Goal: Check status: Check status

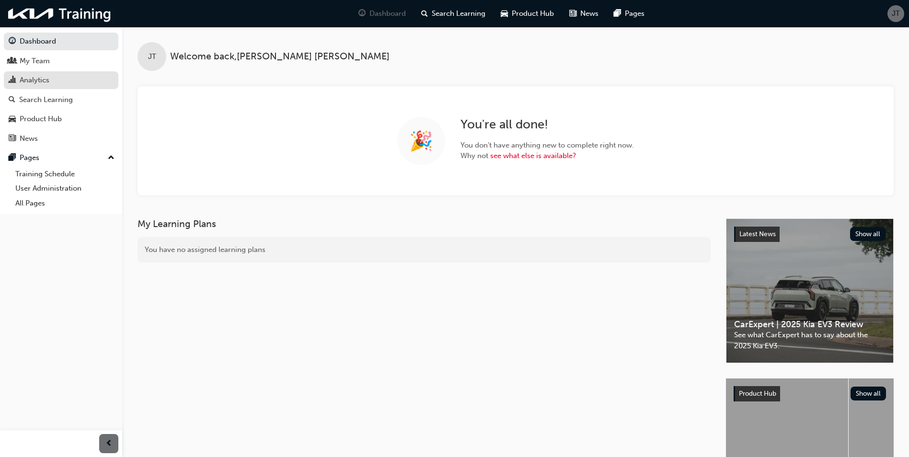
click at [37, 75] on div "Analytics" at bounding box center [35, 80] width 30 height 11
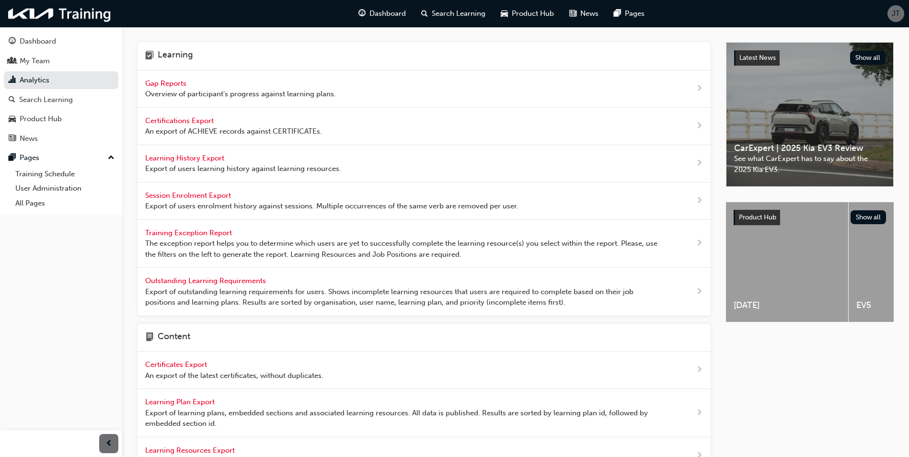
click at [165, 82] on span "Gap Reports" at bounding box center [166, 83] width 43 height 9
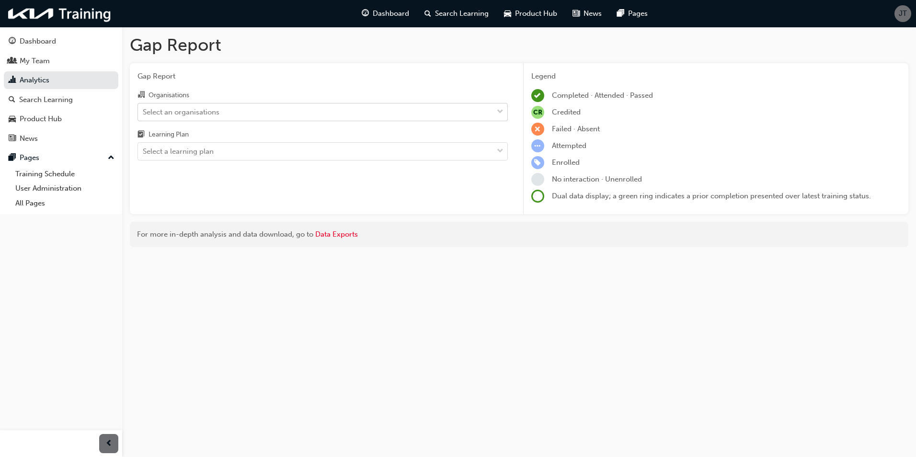
click at [220, 112] on div "Select an organisations" at bounding box center [315, 111] width 355 height 17
click at [144, 112] on input "Organisations Select an organisations" at bounding box center [143, 111] width 1 height 8
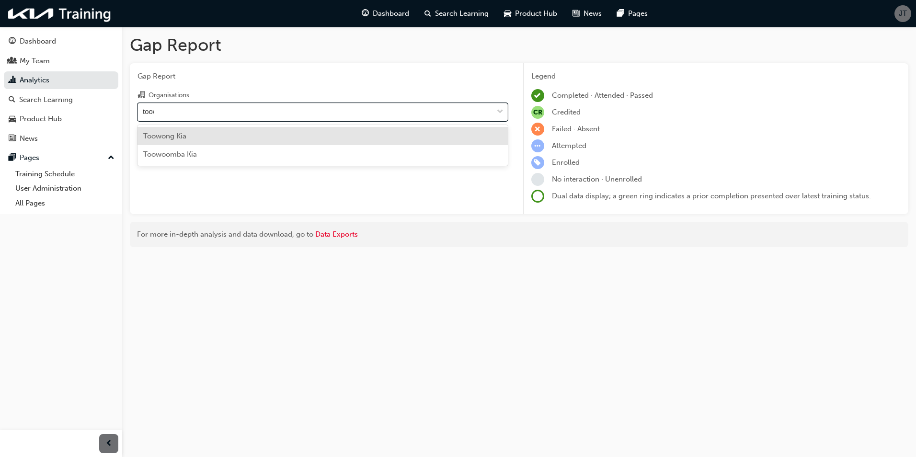
type input "toowo"
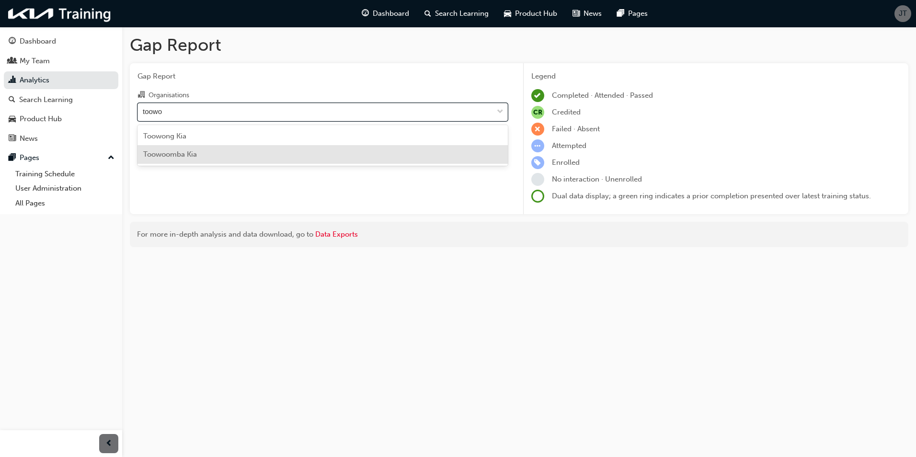
click at [200, 151] on div "Toowoomba Kia" at bounding box center [322, 154] width 370 height 19
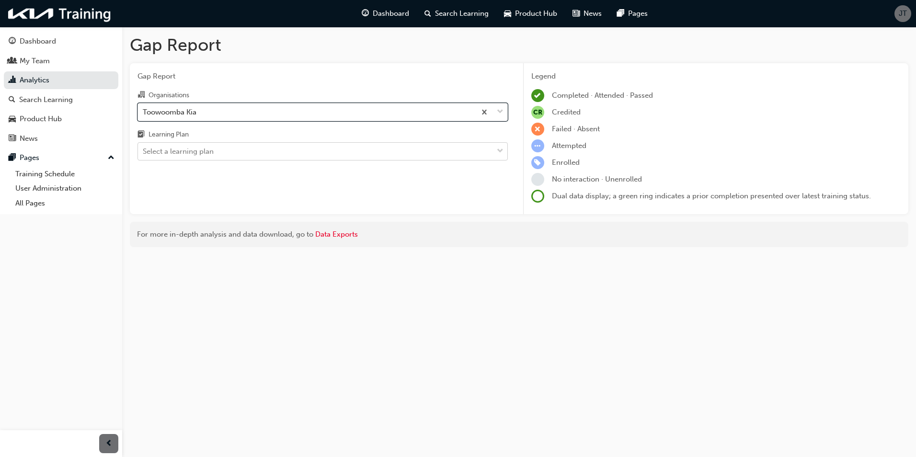
click at [205, 149] on div "Select a learning plan" at bounding box center [178, 151] width 71 height 11
click at [144, 149] on input "Learning Plan Select a learning plan" at bounding box center [143, 151] width 1 height 8
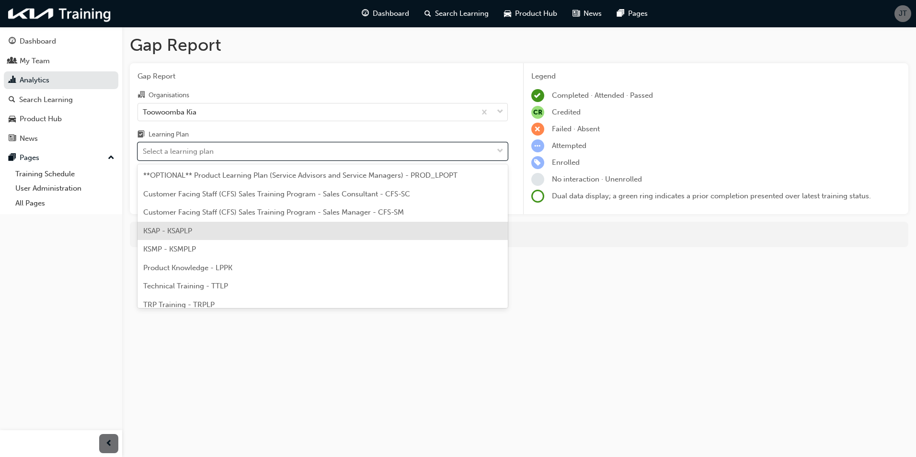
click at [241, 229] on div "KSAP - KSAPLP" at bounding box center [322, 231] width 370 height 19
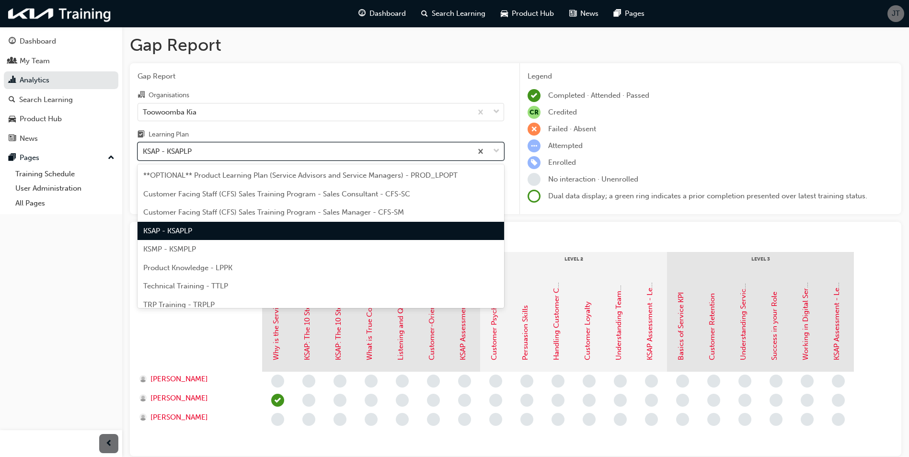
click at [268, 154] on div "KSAP - KSAPLP" at bounding box center [305, 151] width 334 height 17
click at [144, 154] on input "Learning Plan option KSAP - KSAPLP, selected. option KSAP - KSAPLP focused, 4 o…" at bounding box center [143, 151] width 1 height 8
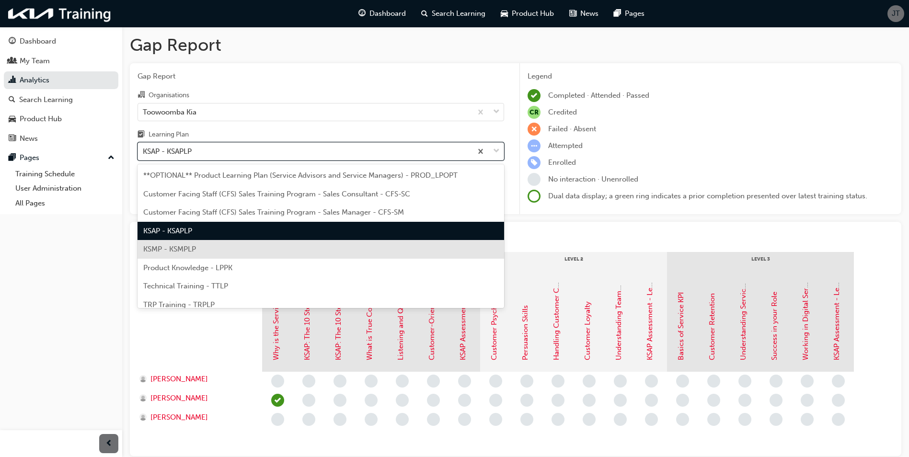
click at [211, 253] on div "KSMP - KSMPLP" at bounding box center [320, 249] width 366 height 19
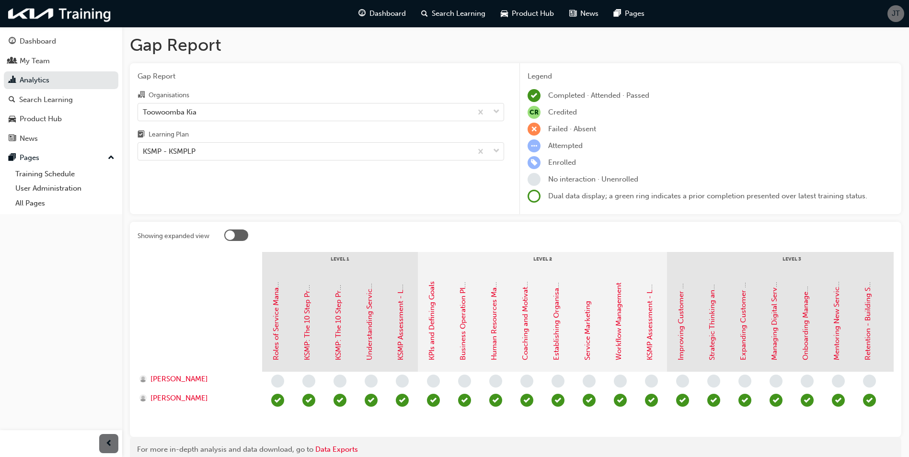
click at [264, 160] on div "Gap Report Organisations Toowoomba Kia Learning Plan KSMP - KSMPLP" at bounding box center [321, 138] width 382 height 151
click at [265, 148] on div "KSMP - KSMPLP" at bounding box center [305, 151] width 334 height 17
click at [144, 148] on input "Learning Plan KSMP - KSMPLP" at bounding box center [143, 151] width 1 height 8
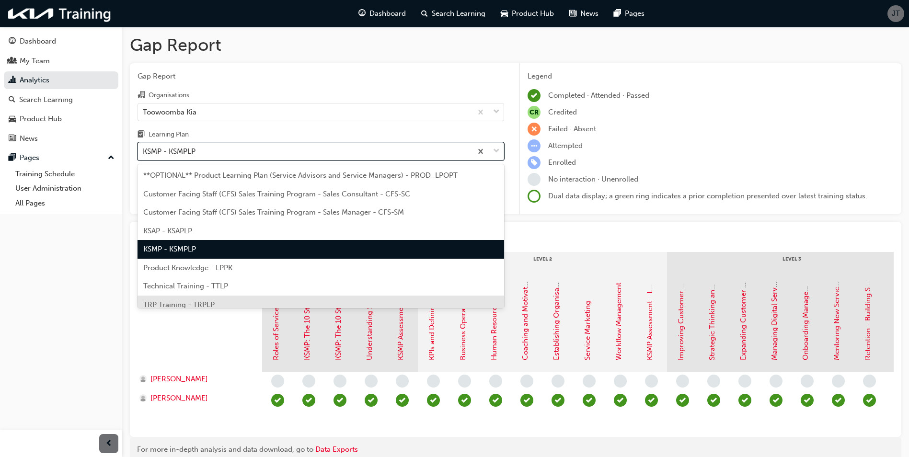
click at [202, 298] on div "TRP Training - TRPLP" at bounding box center [320, 305] width 366 height 19
